Goal: Transaction & Acquisition: Book appointment/travel/reservation

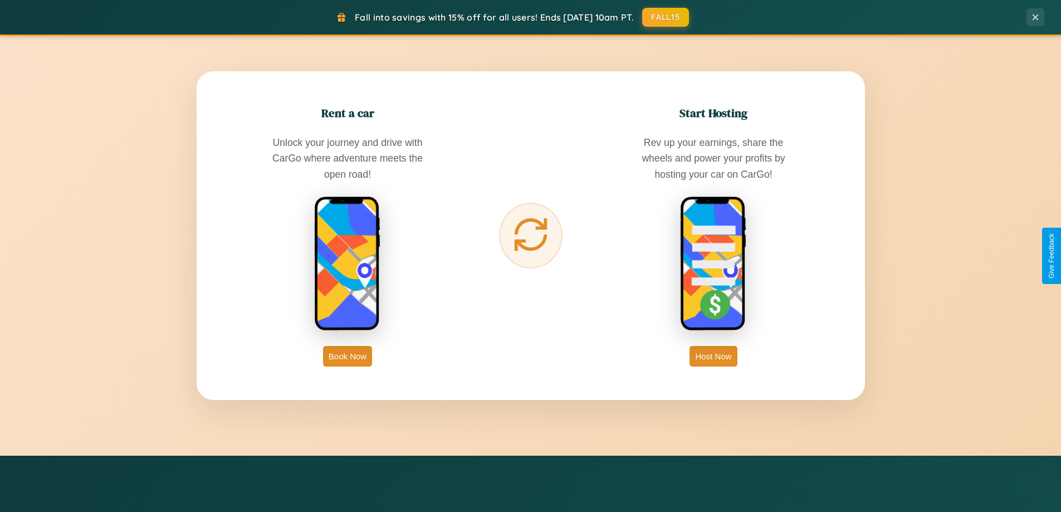
scroll to position [1789, 0]
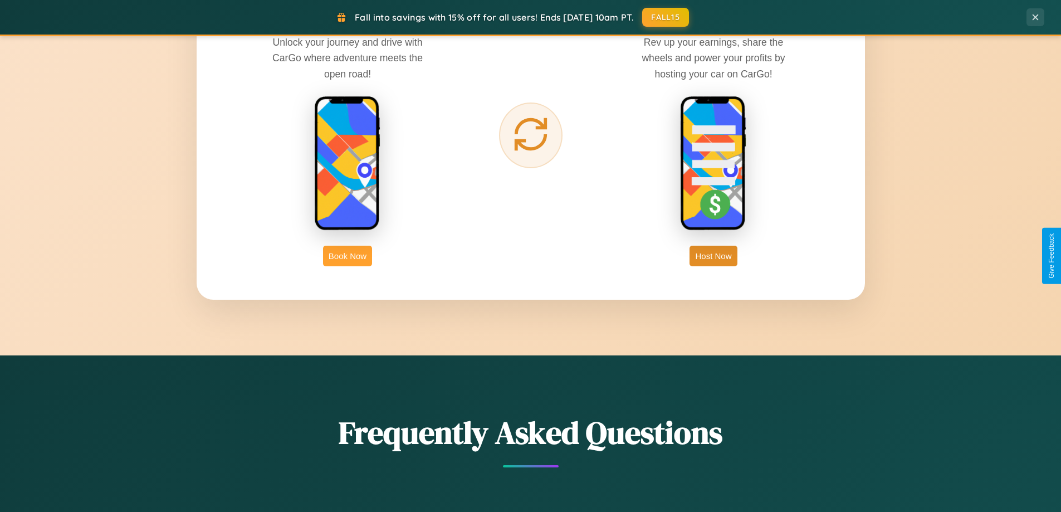
click at [347, 256] on button "Book Now" at bounding box center [347, 256] width 49 height 21
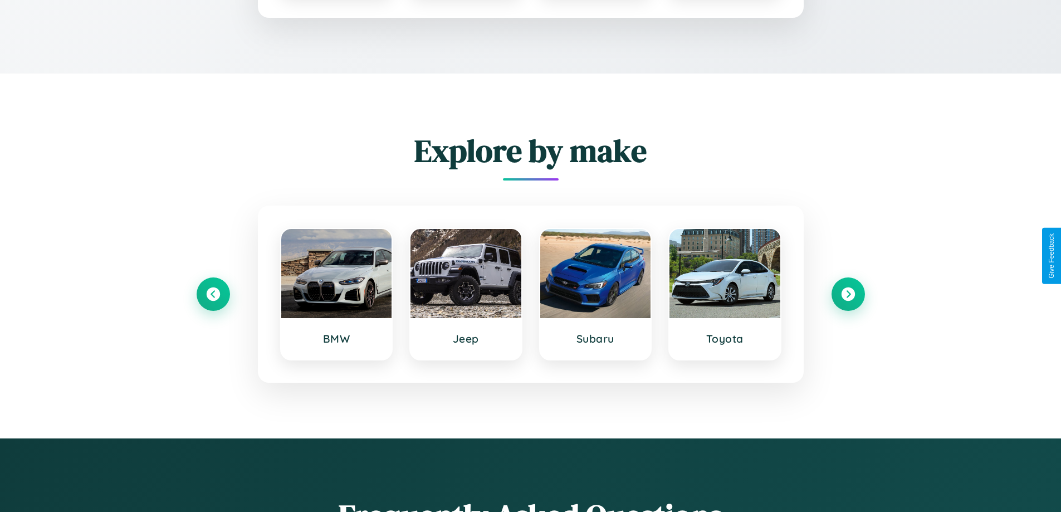
scroll to position [928, 0]
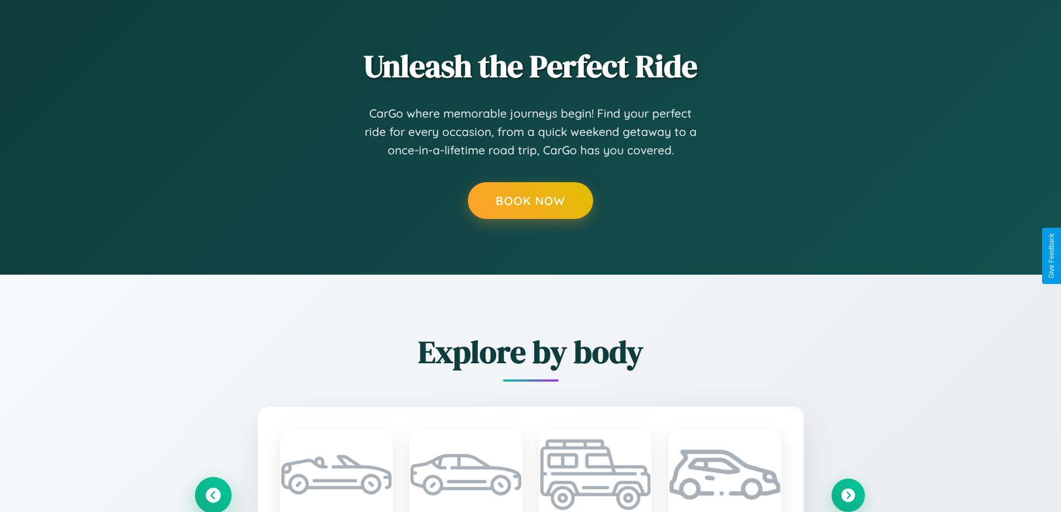
click at [213, 494] on icon at bounding box center [213, 495] width 18 height 18
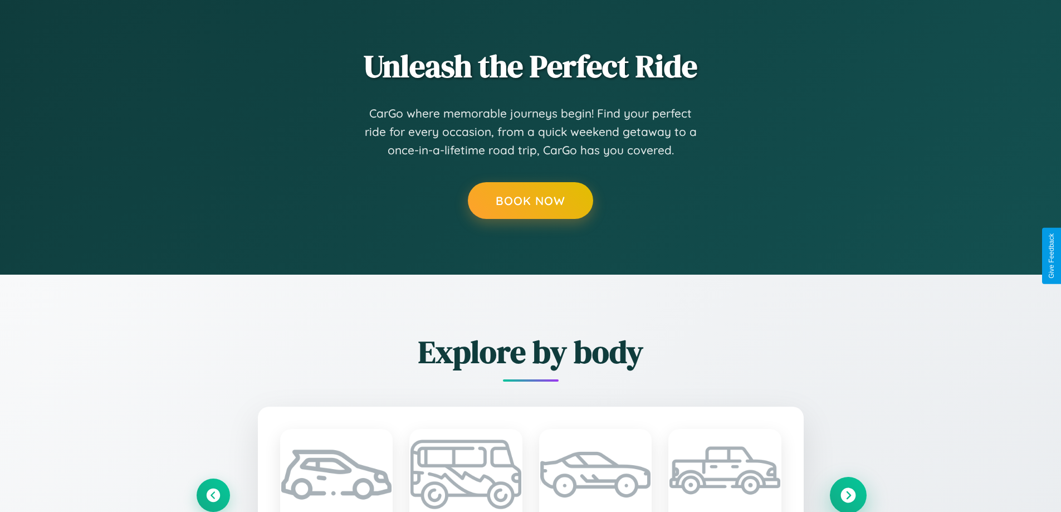
click at [848, 494] on icon at bounding box center [847, 494] width 15 height 15
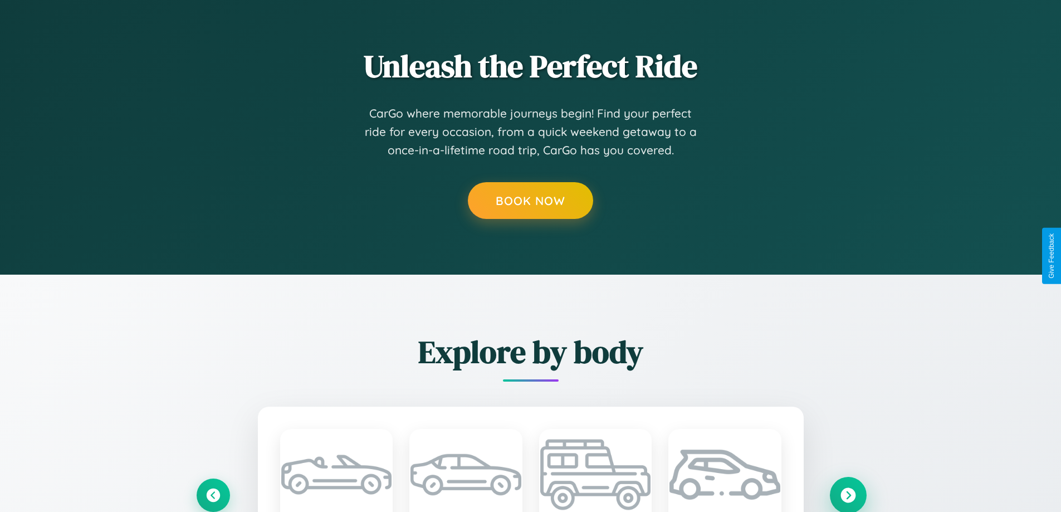
click at [848, 494] on icon at bounding box center [847, 494] width 15 height 15
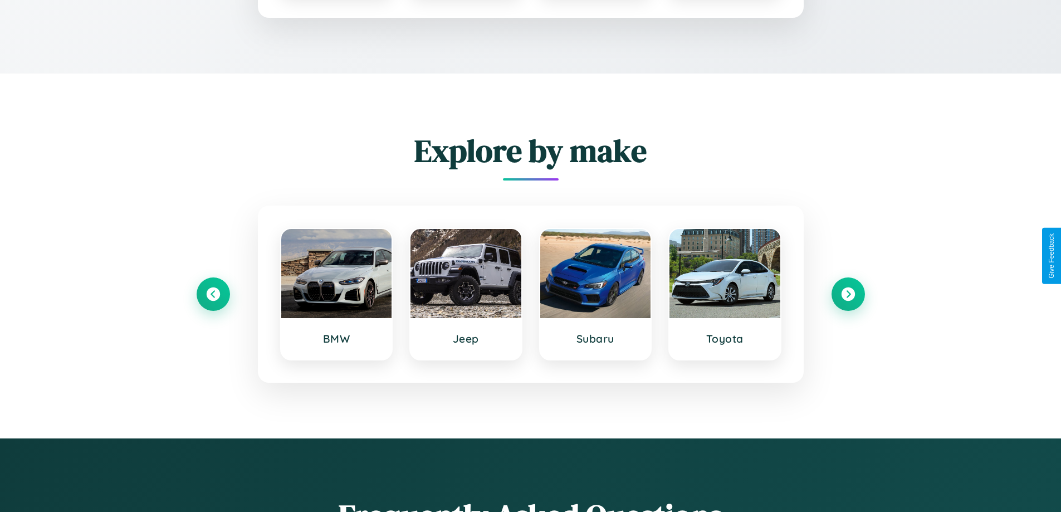
scroll to position [151, 0]
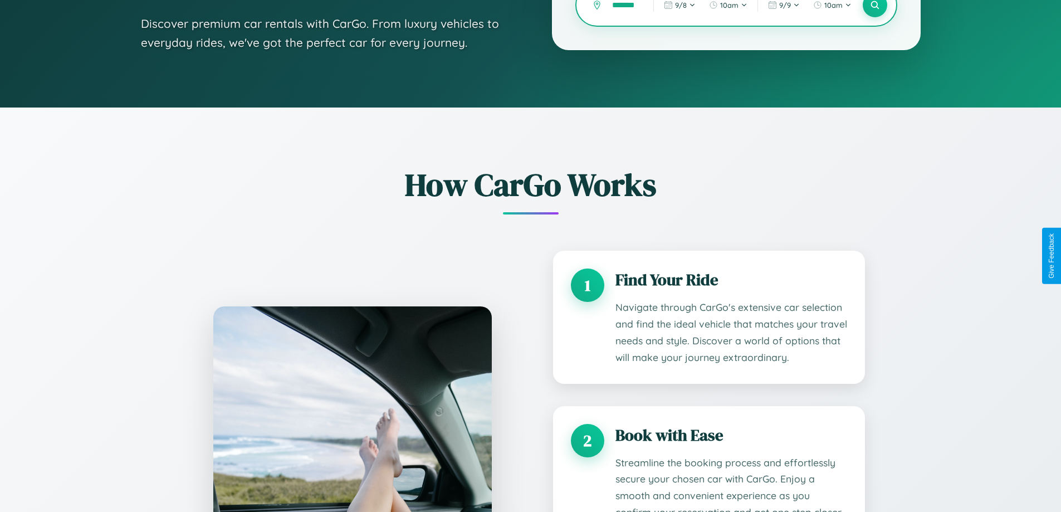
type input "********"
